Goal: Consume media (video, audio): Consume media (video, audio)

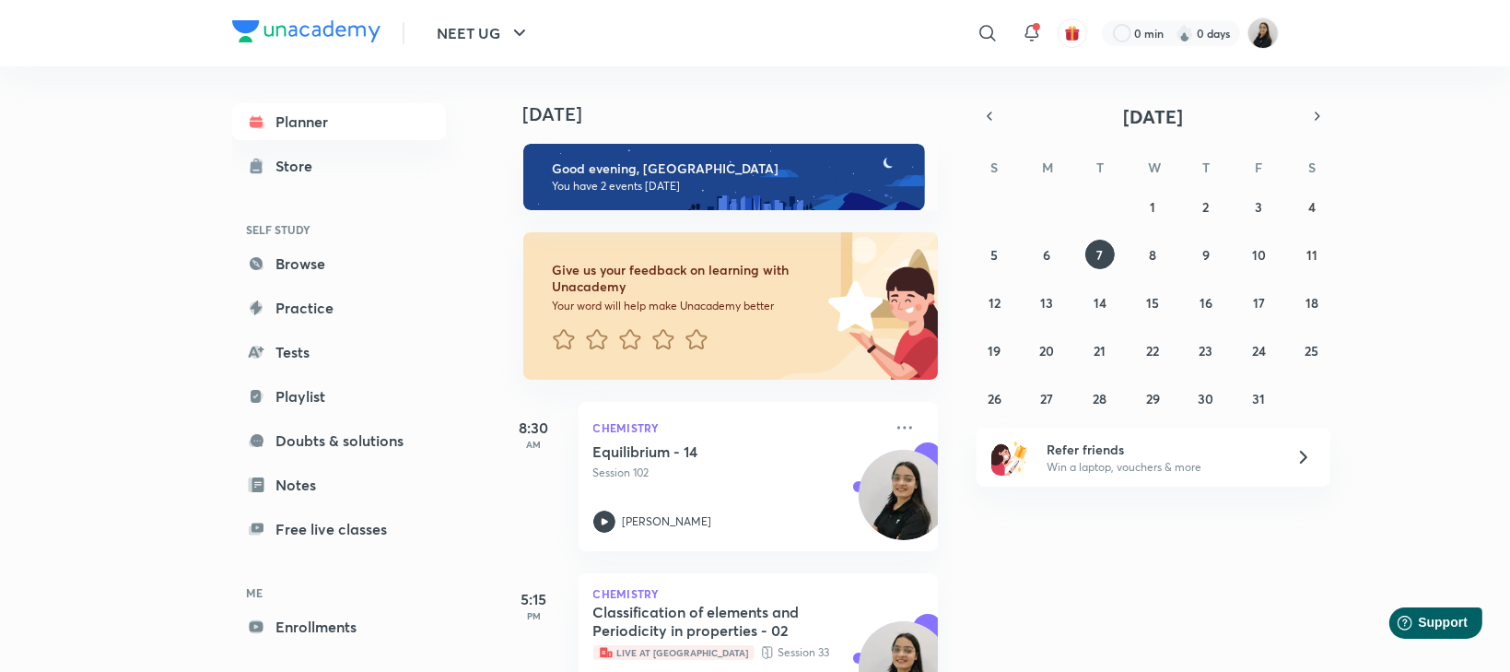
click at [867, 608] on div "Classification of elements and Periodicity in properties - 02 Live at Centre Se…" at bounding box center [737, 632] width 289 height 59
click at [1265, 41] on img at bounding box center [1262, 33] width 31 height 31
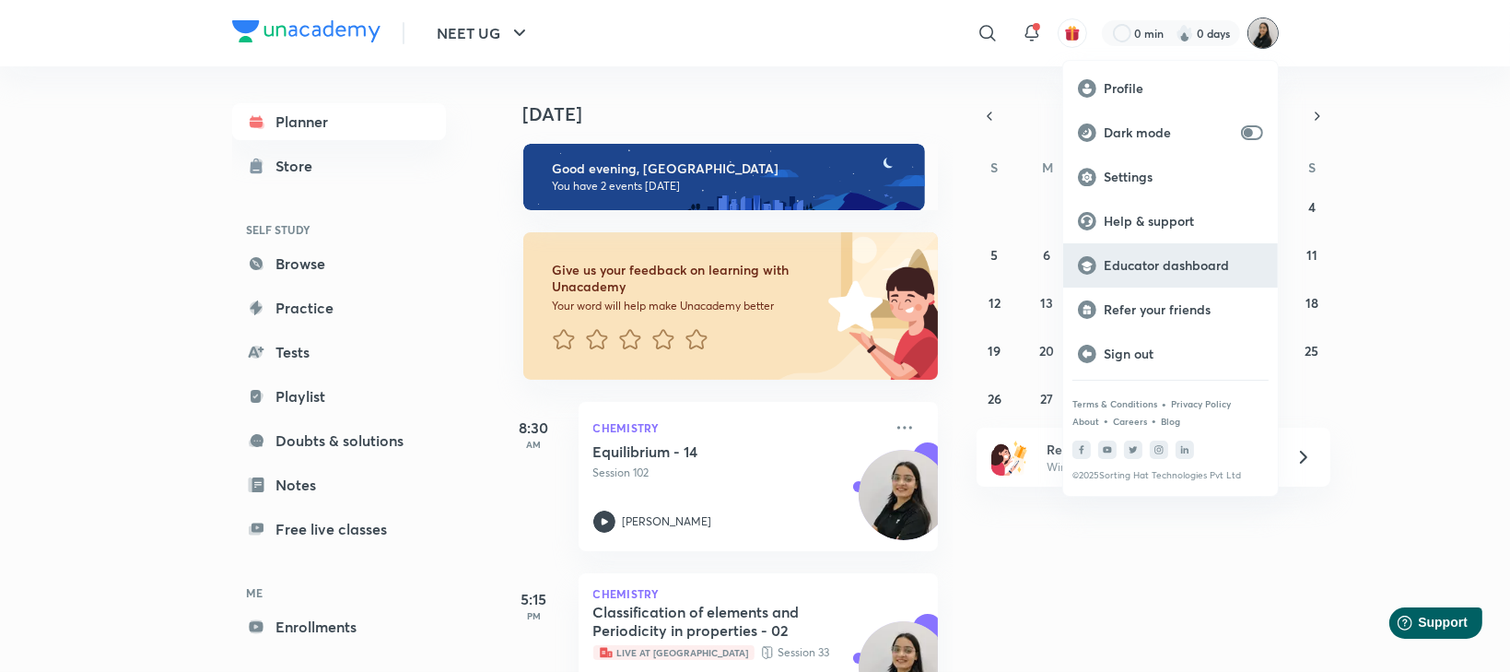
click at [1187, 264] on p "Educator dashboard" at bounding box center [1183, 265] width 159 height 17
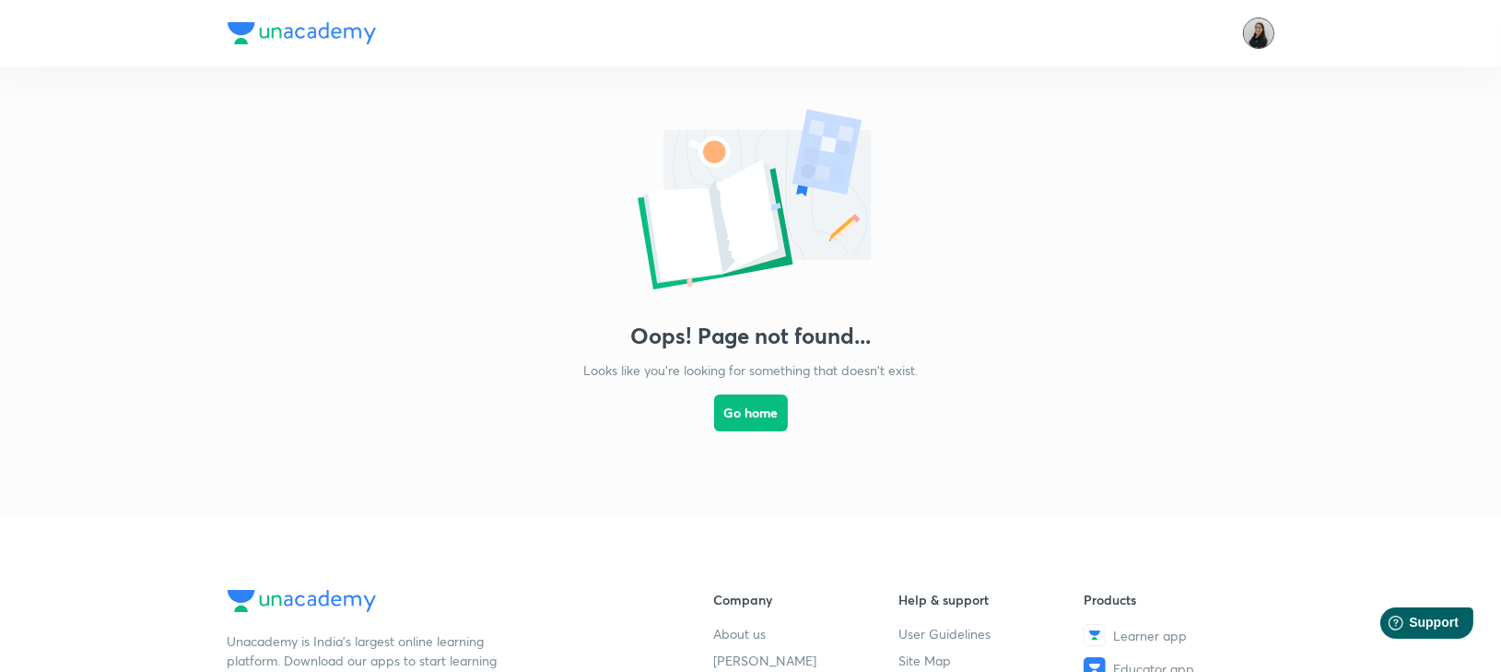
click at [1261, 41] on img at bounding box center [1258, 33] width 31 height 31
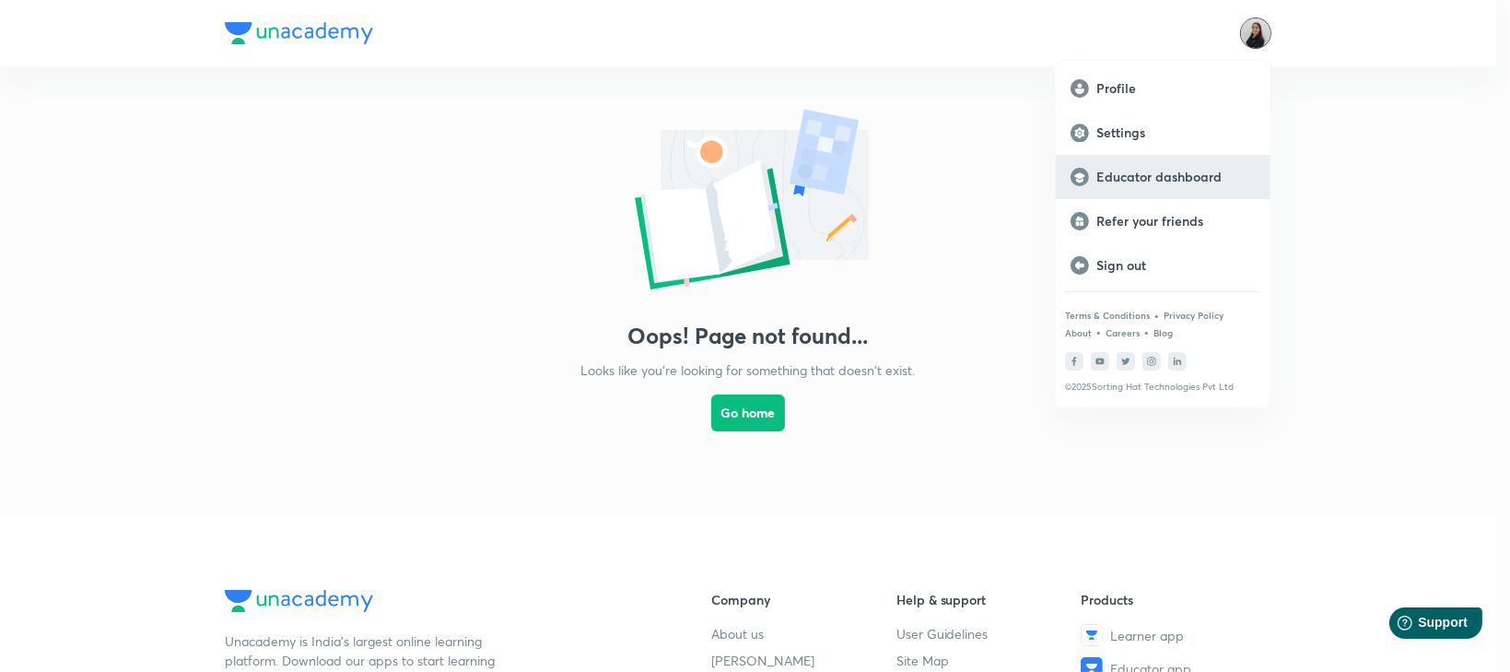
click at [1160, 177] on p "Educator dashboard" at bounding box center [1175, 177] width 159 height 17
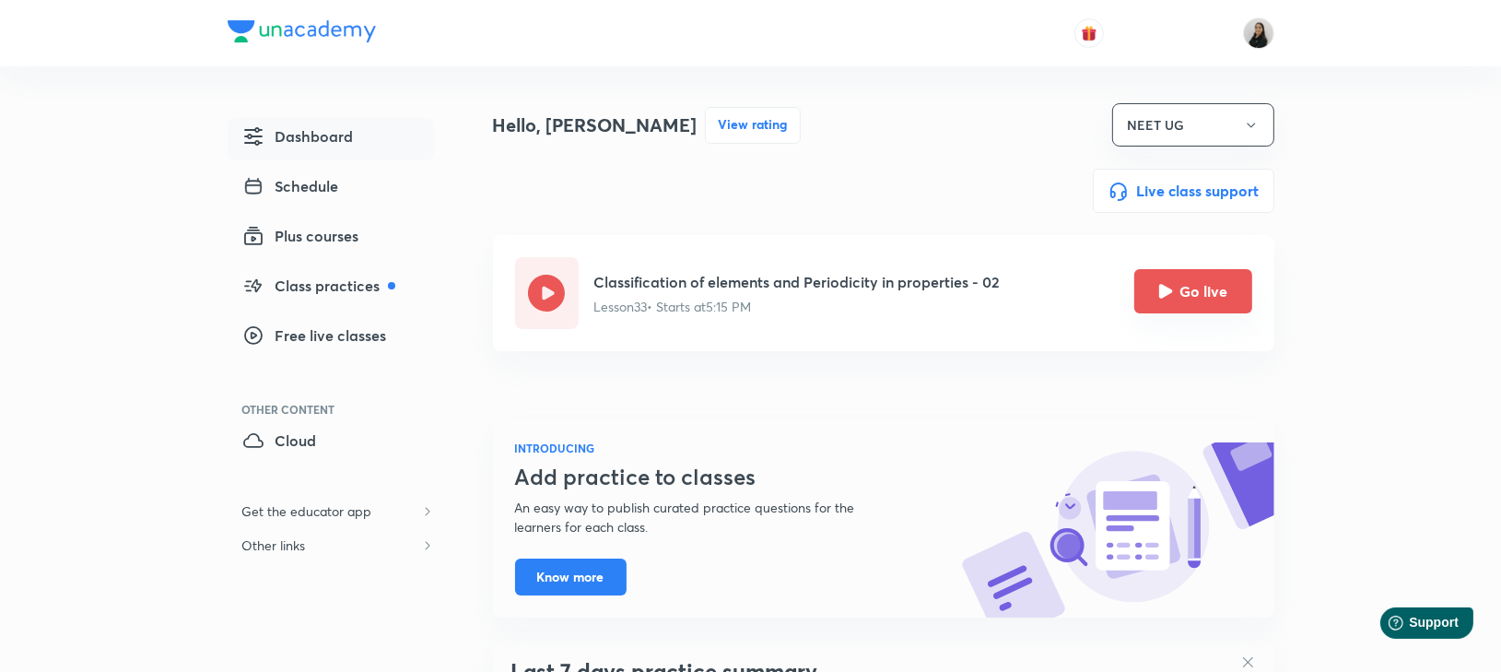
click at [1170, 298] on icon "Go live" at bounding box center [1165, 291] width 15 height 15
click at [1173, 309] on button "Go live" at bounding box center [1193, 291] width 118 height 44
